Goal: Navigation & Orientation: Find specific page/section

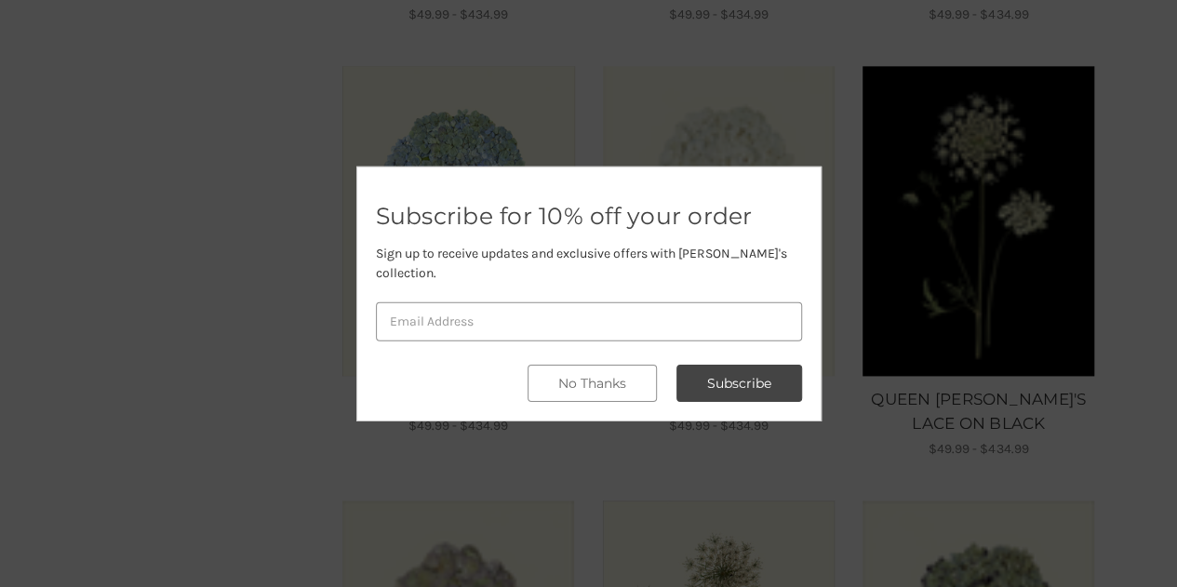
scroll to position [936, 0]
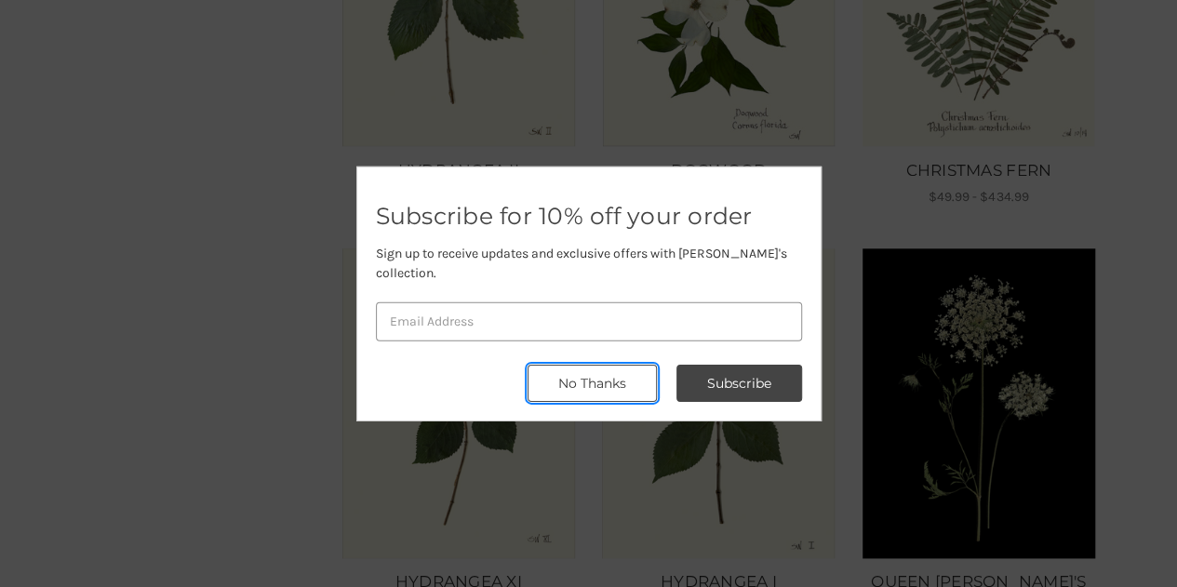
click at [632, 380] on button "No Thanks" at bounding box center [592, 383] width 129 height 37
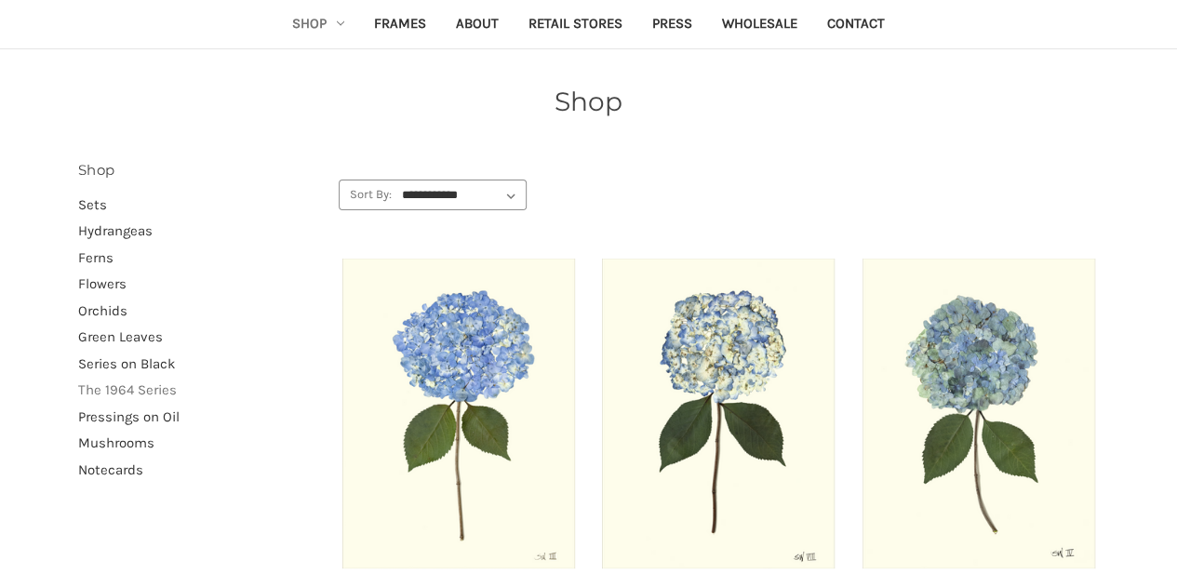
scroll to position [192, 0]
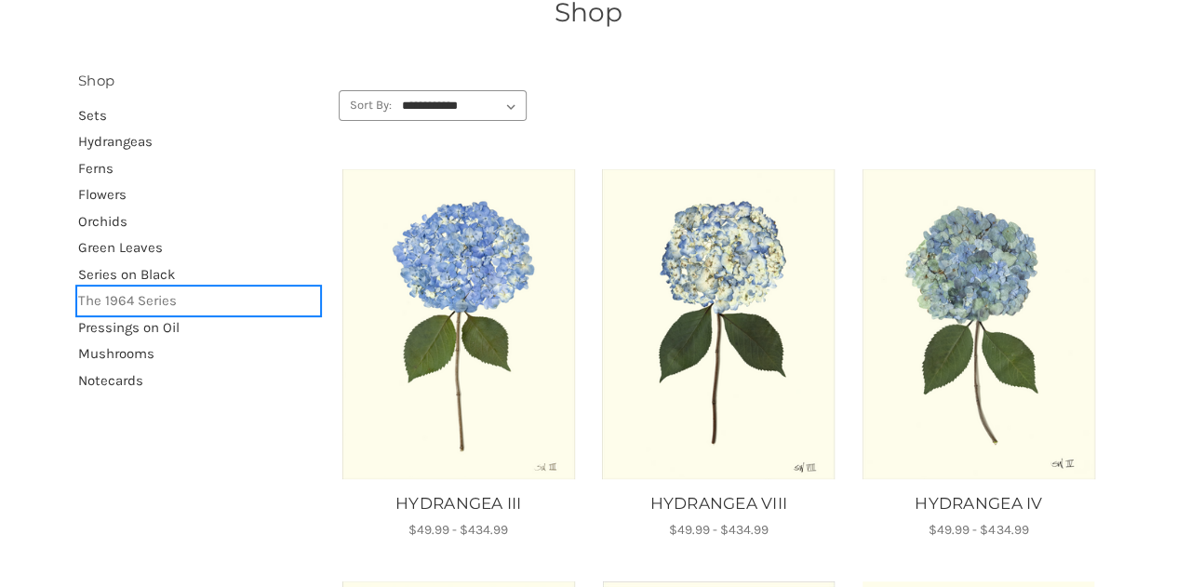
click at [149, 301] on link "The 1964 Series" at bounding box center [198, 301] width 241 height 27
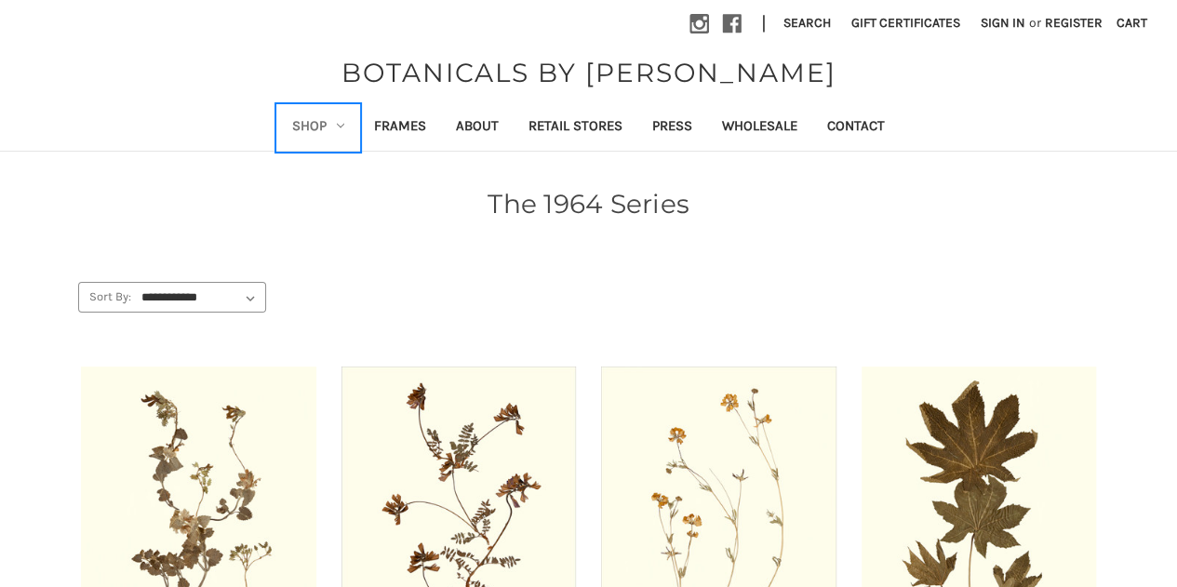
click at [326, 120] on link "Shop" at bounding box center [318, 128] width 82 height 46
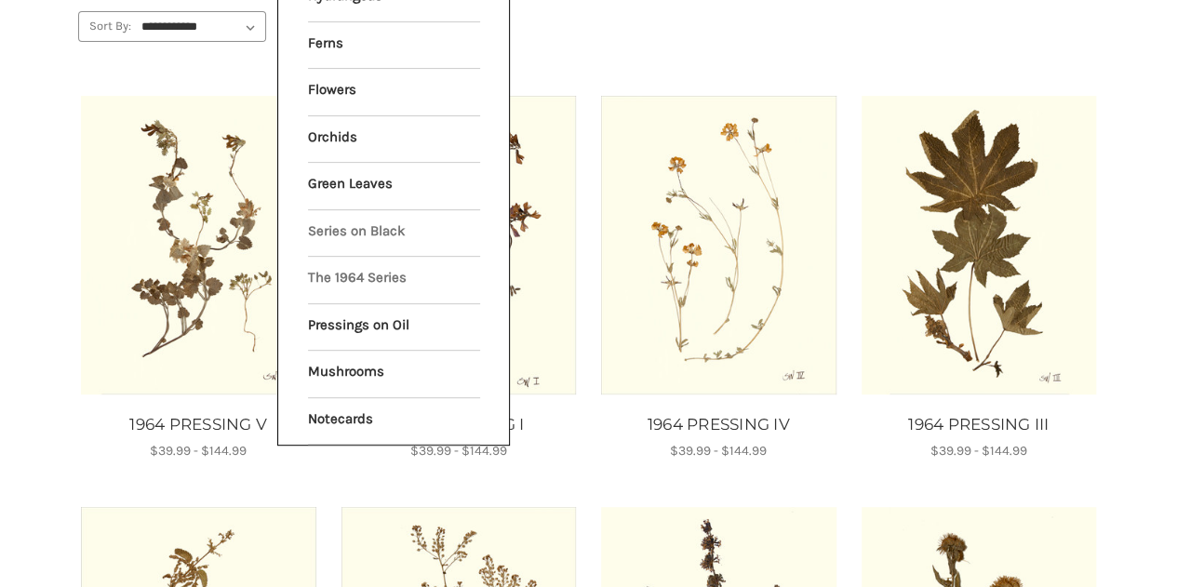
scroll to position [279, 0]
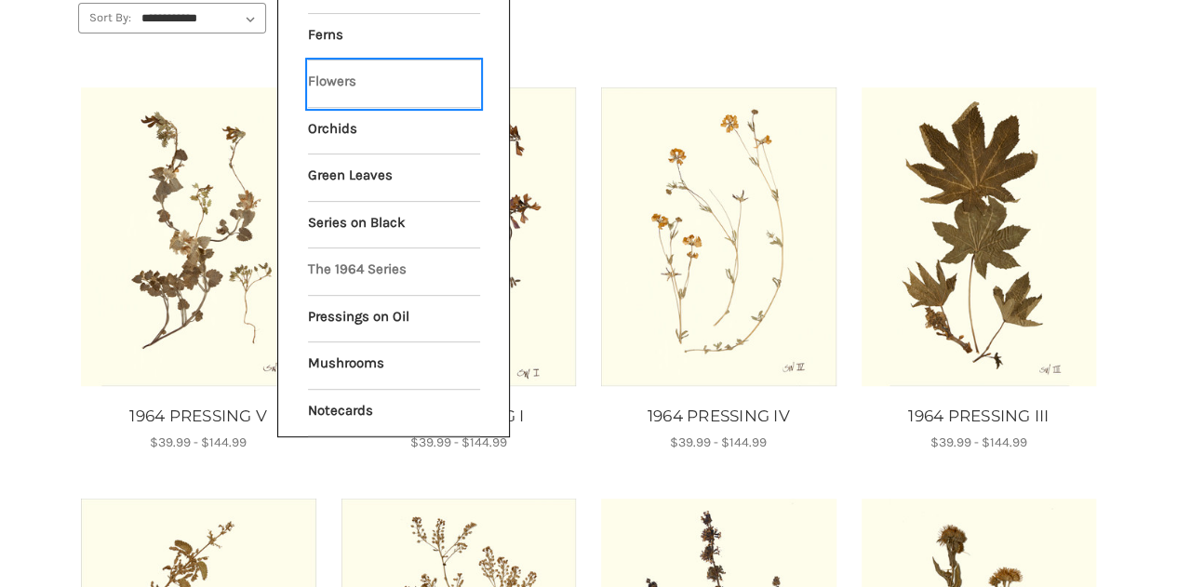
click at [339, 83] on link "Flowers" at bounding box center [394, 83] width 172 height 47
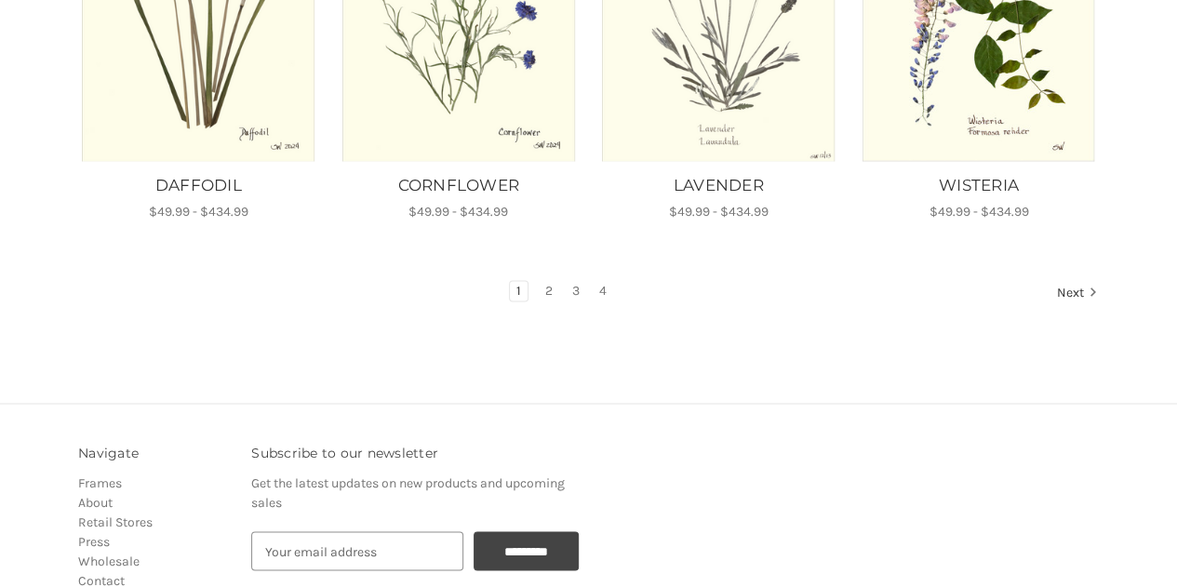
scroll to position [1396, 0]
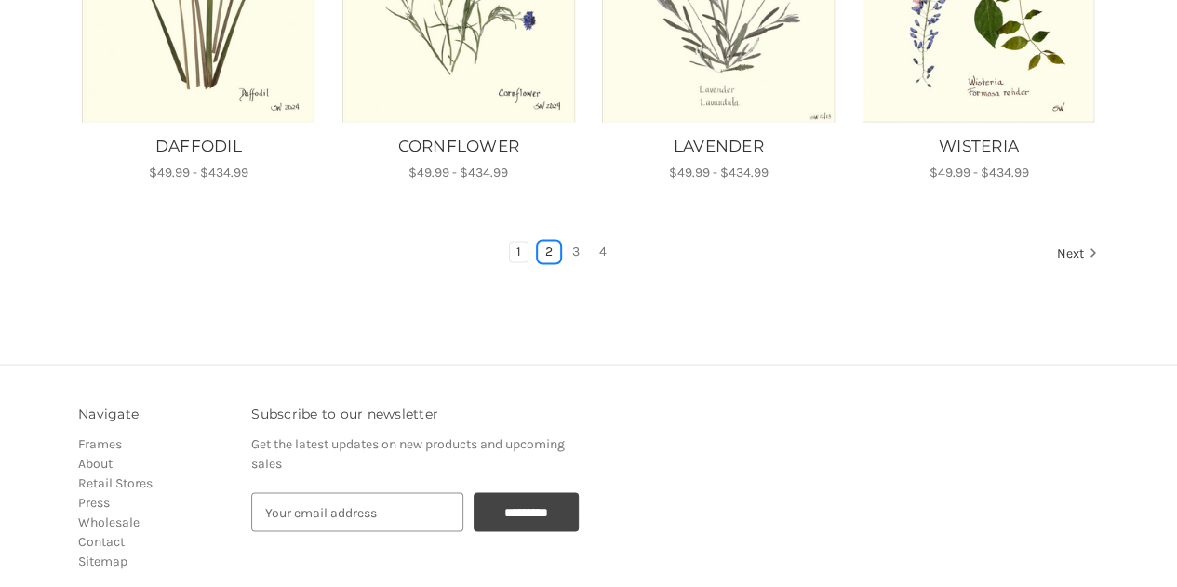
click at [548, 242] on link "2" at bounding box center [549, 252] width 20 height 20
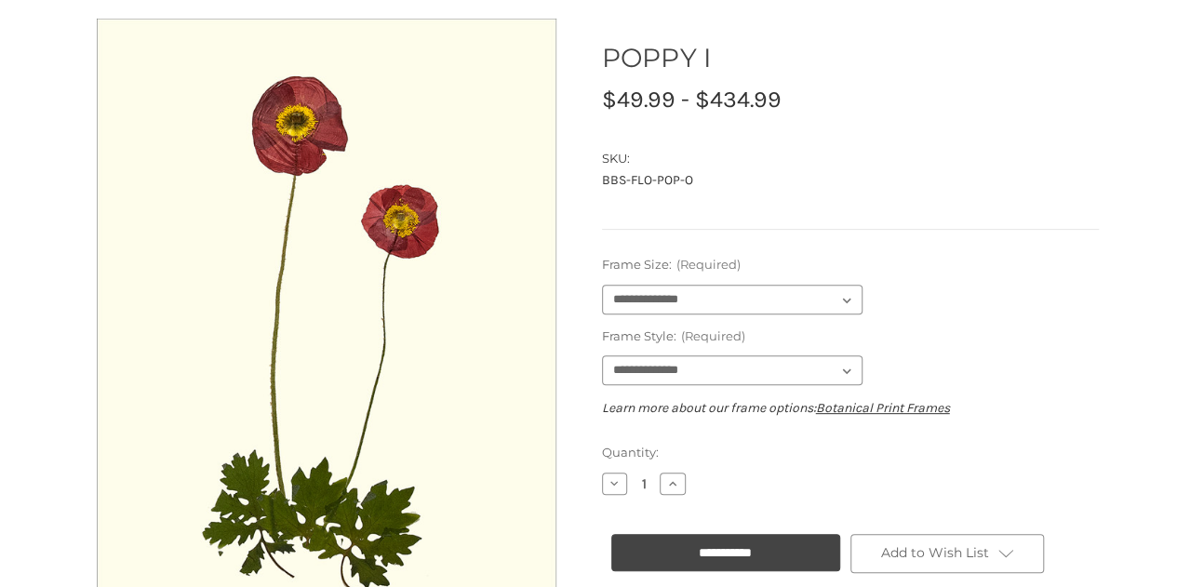
scroll to position [186, 0]
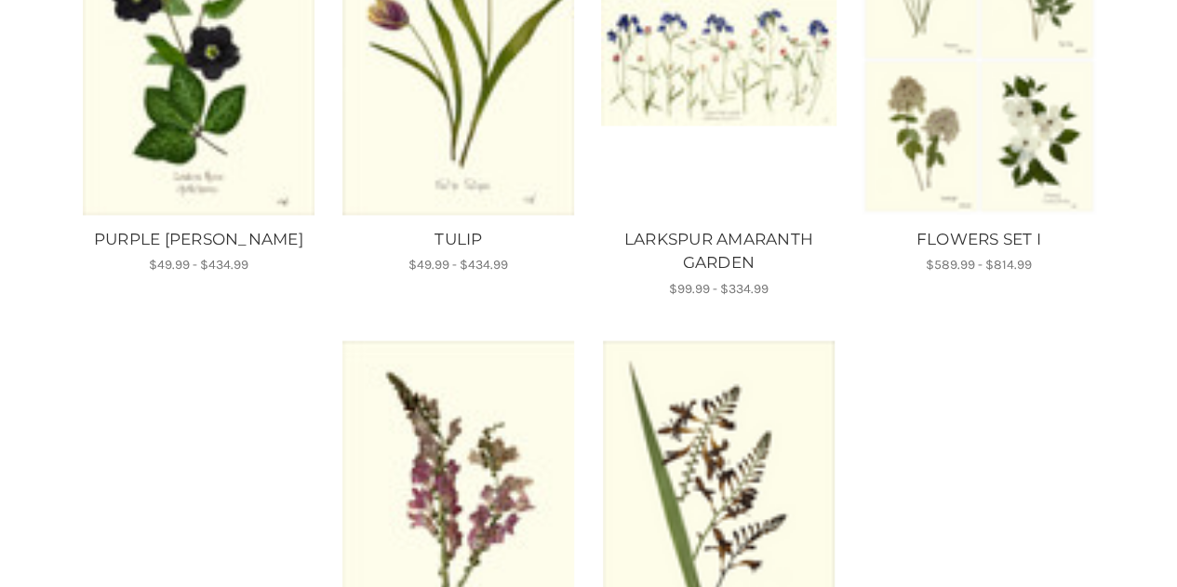
scroll to position [1489, 0]
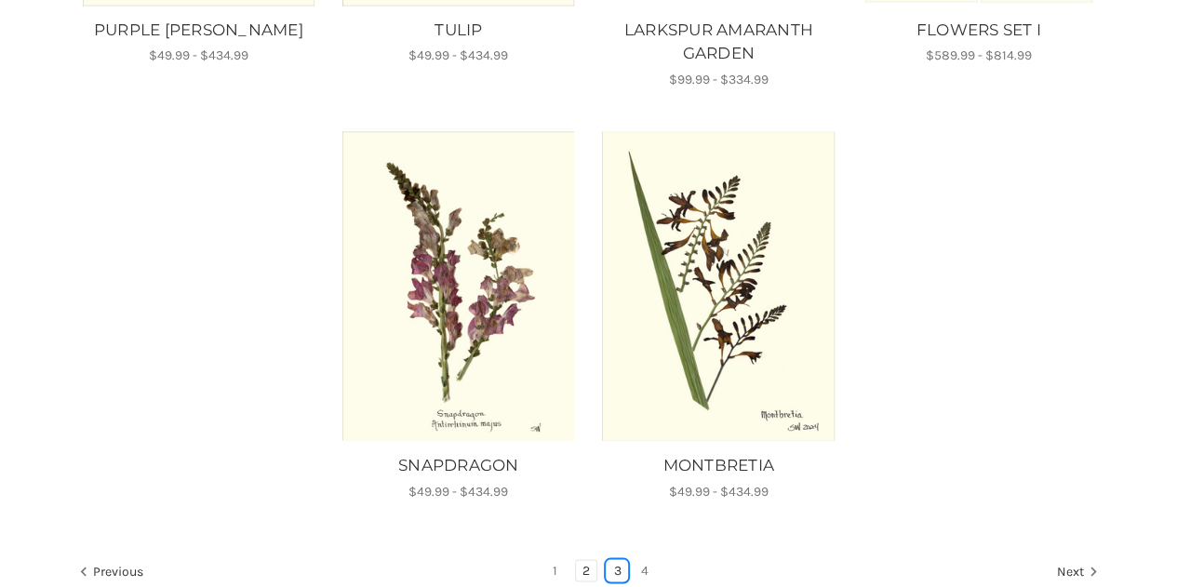
click at [611, 563] on link "3" at bounding box center [617, 570] width 20 height 20
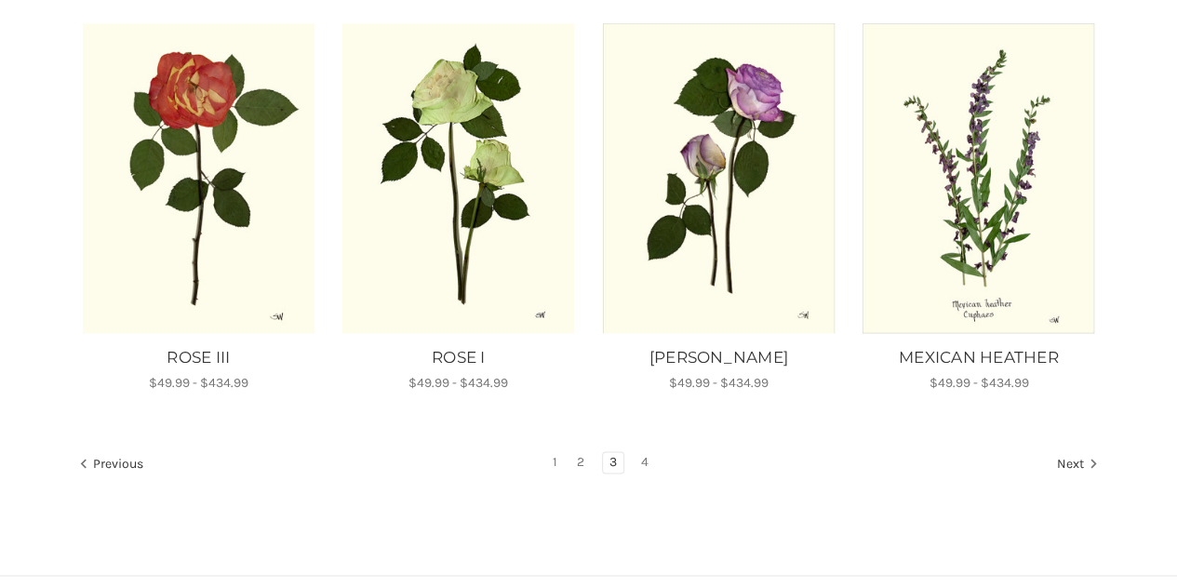
scroll to position [1210, 0]
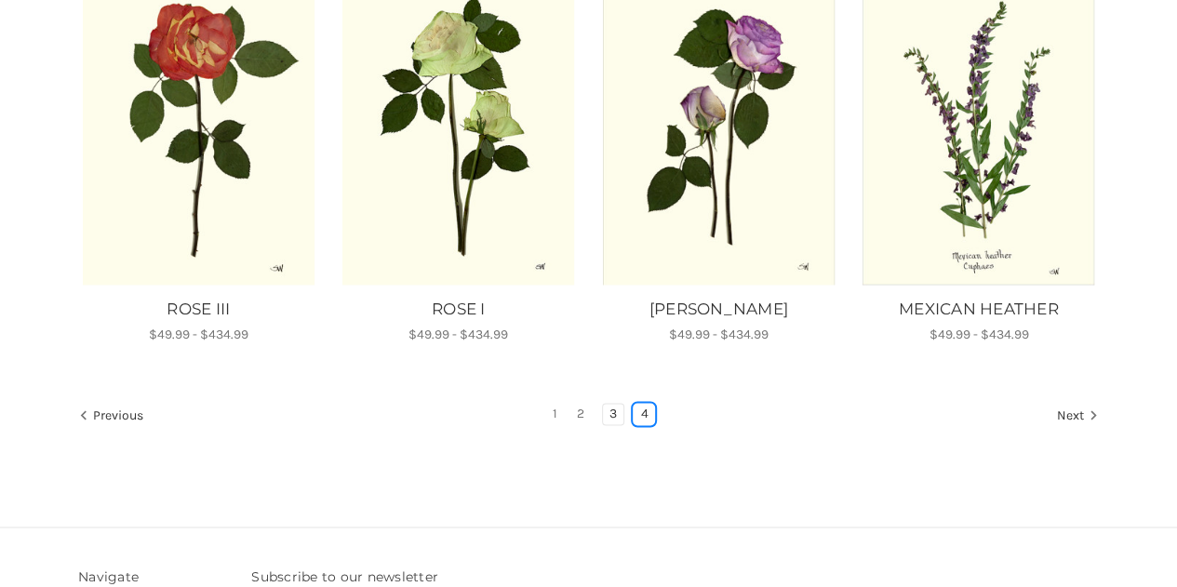
click at [642, 412] on link "4" at bounding box center [644, 414] width 20 height 20
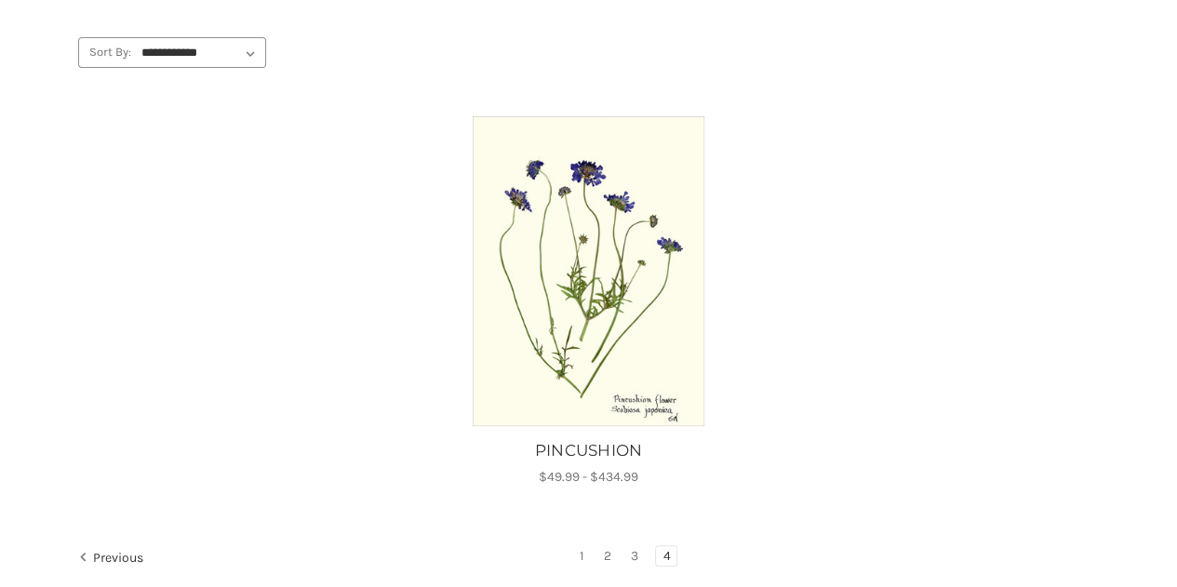
scroll to position [372, 0]
